Goal: Information Seeking & Learning: Check status

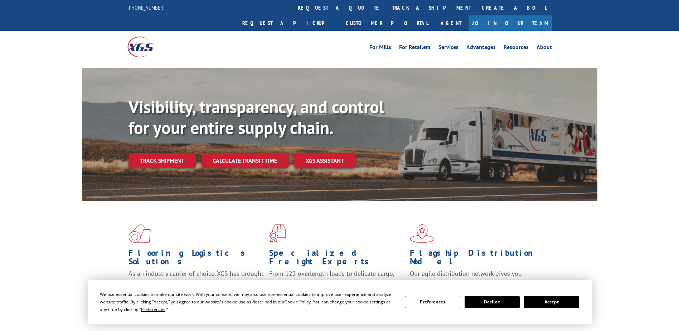
click at [171, 154] on div "Visibility, transparency, and control for your entire supply chain. Track shipm…" at bounding box center [362, 147] width 469 height 100
click at [174, 153] on link "Track shipment" at bounding box center [161, 160] width 67 height 15
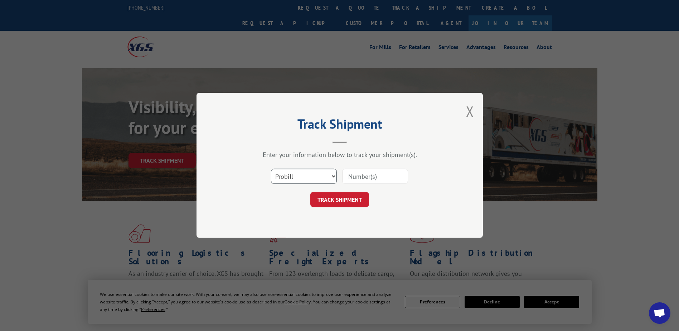
click at [333, 175] on select "Select category... Probill BOL PO" at bounding box center [304, 176] width 66 height 15
select select "bol"
click at [271, 169] on select "Select category... Probill BOL PO" at bounding box center [304, 176] width 66 height 15
click at [360, 174] on input at bounding box center [375, 176] width 66 height 15
type input "5180099"
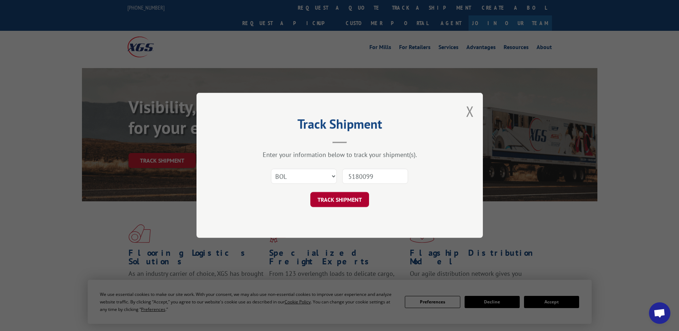
click at [345, 200] on button "TRACK SHIPMENT" at bounding box center [339, 199] width 59 height 15
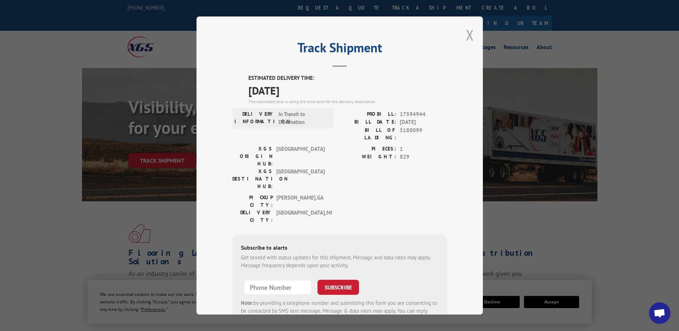
click at [463, 37] on div "Track Shipment ESTIMATED DELIVERY TIME: [DATE] The estimated time is using the …" at bounding box center [339, 165] width 286 height 298
copy div "Track Shipment"
click at [471, 38] on button "Close modal" at bounding box center [470, 34] width 8 height 19
